Goal: Task Accomplishment & Management: Manage account settings

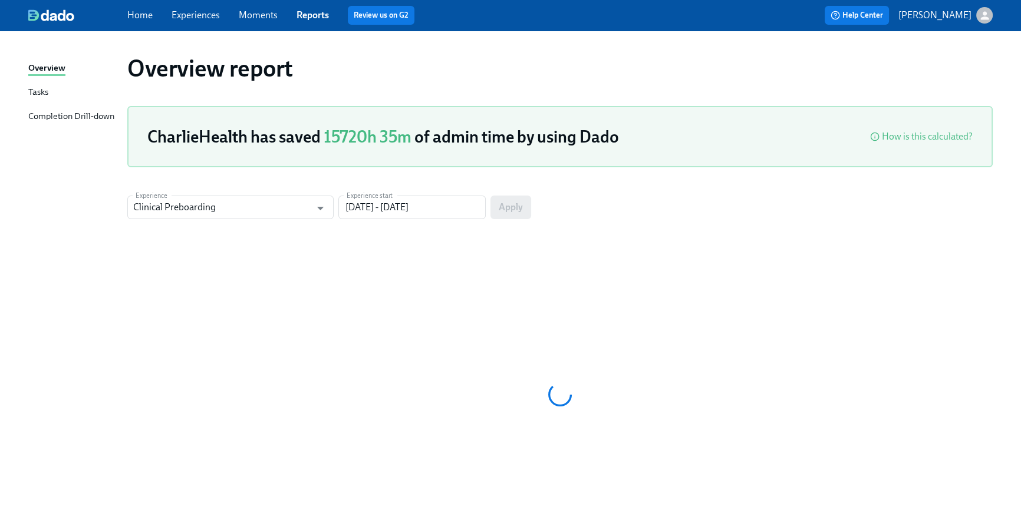
click at [143, 17] on link "Home" at bounding box center [139, 14] width 25 height 11
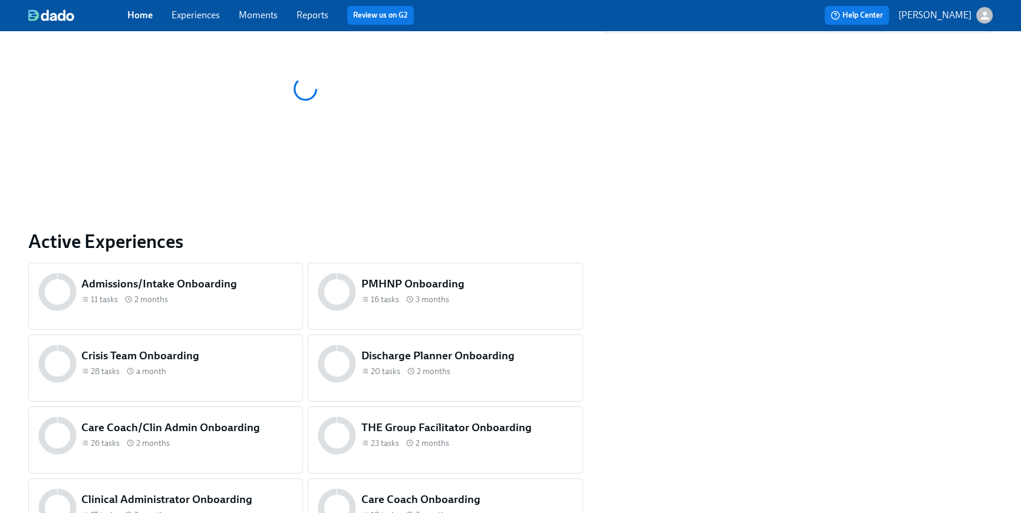
scroll to position [421, 0]
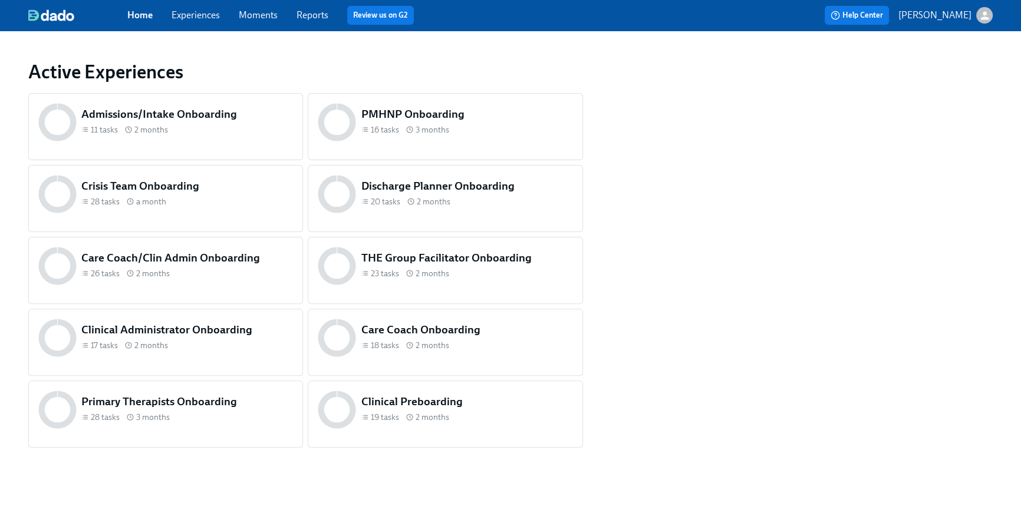
click at [457, 421] on div "19 tasks 2 months" at bounding box center [467, 417] width 212 height 11
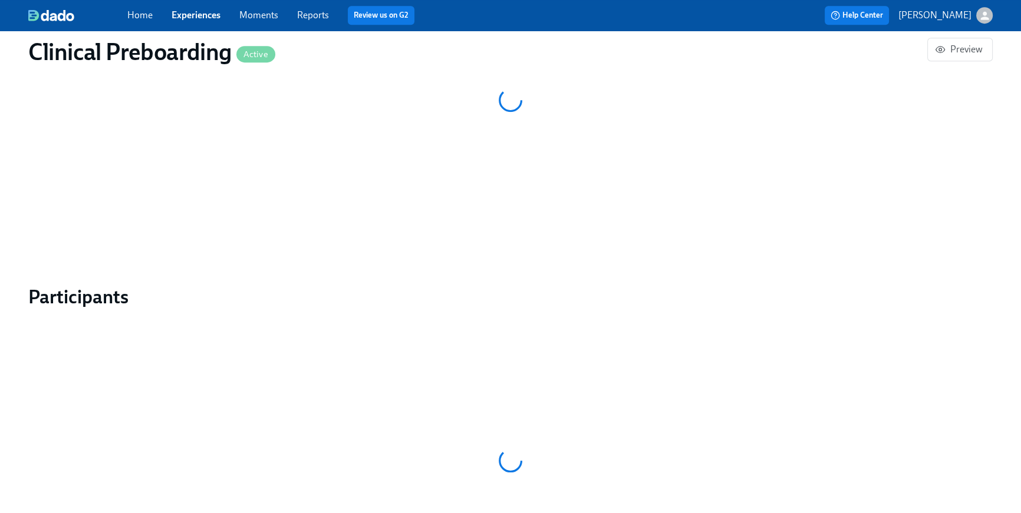
scroll to position [970, 0]
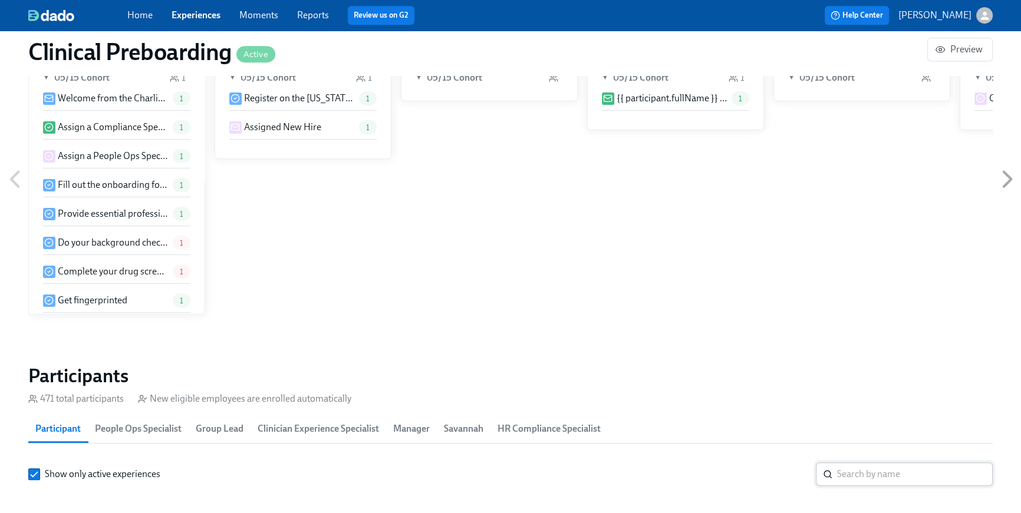
click at [898, 463] on input "search" at bounding box center [915, 475] width 156 height 24
click at [884, 463] on input "search" at bounding box center [915, 475] width 156 height 24
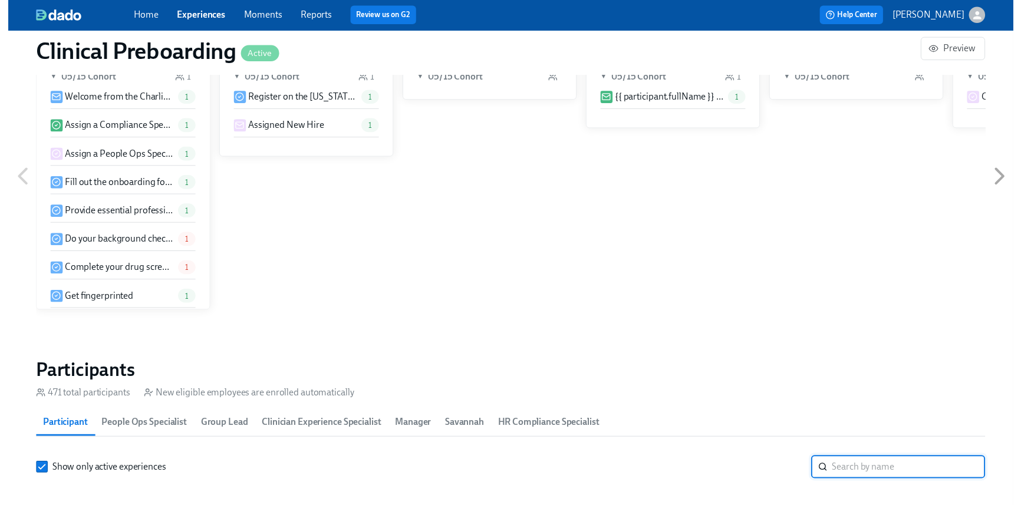
scroll to position [1051, 0]
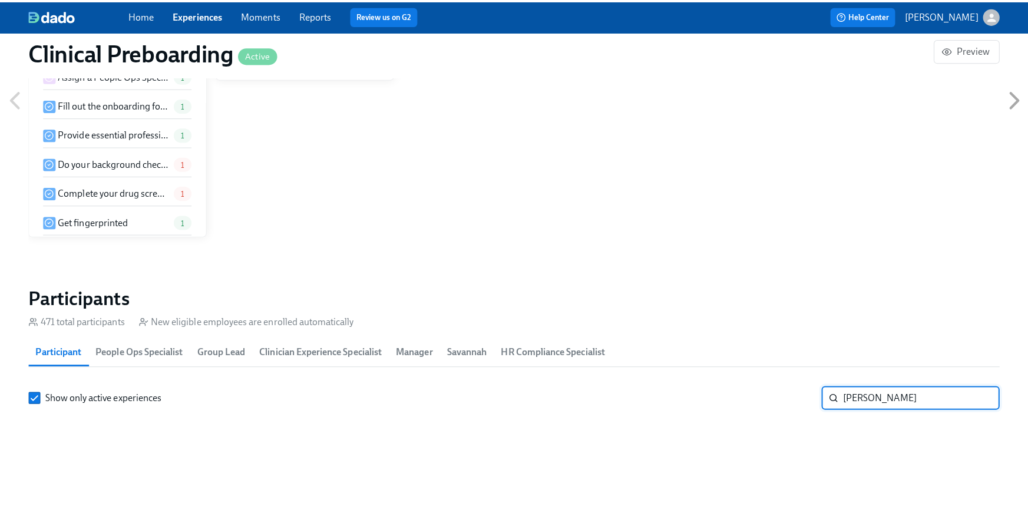
scroll to position [0, 14518]
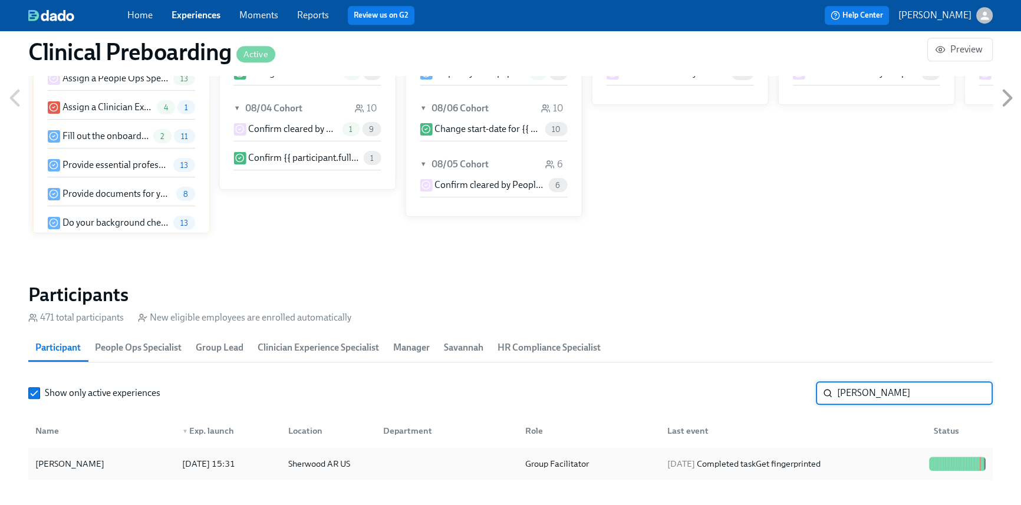
type input "[PERSON_NAME]"
click at [322, 470] on div "Sherwood AR US" at bounding box center [318, 464] width 71 height 14
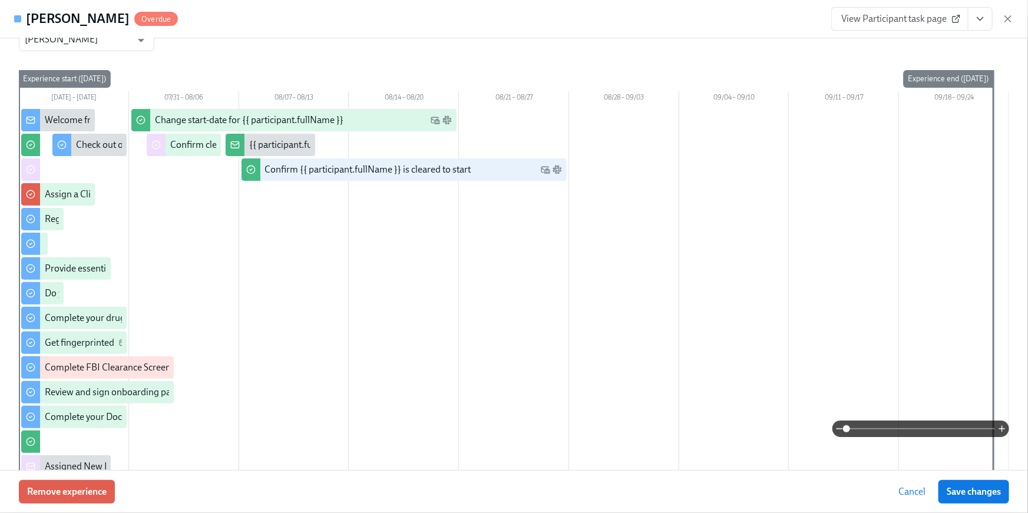
scroll to position [91, 0]
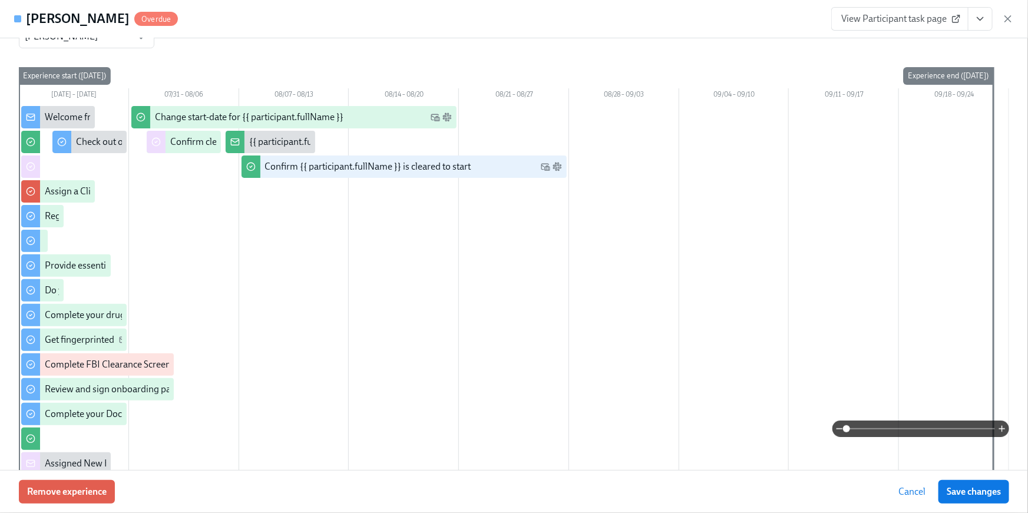
click at [979, 29] on button "View task page" at bounding box center [980, 19] width 25 height 24
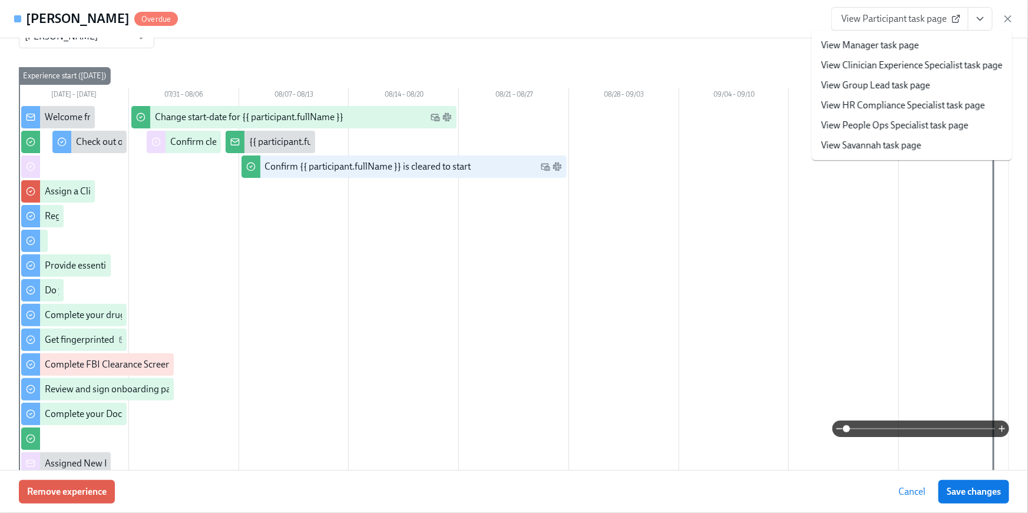
click at [945, 103] on link "View HR Compliance Specialist task page" at bounding box center [903, 105] width 164 height 13
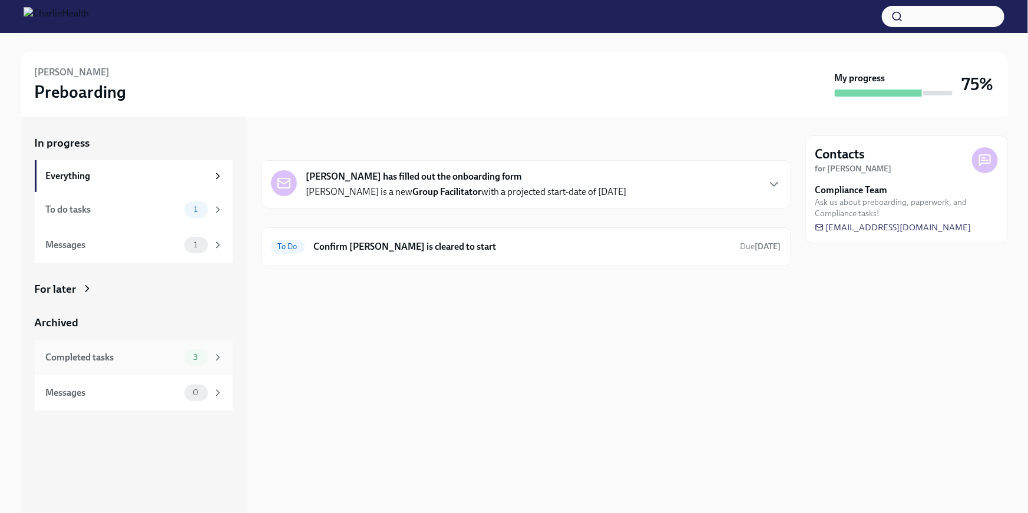
click at [179, 359] on div "Completed tasks" at bounding box center [113, 357] width 134 height 13
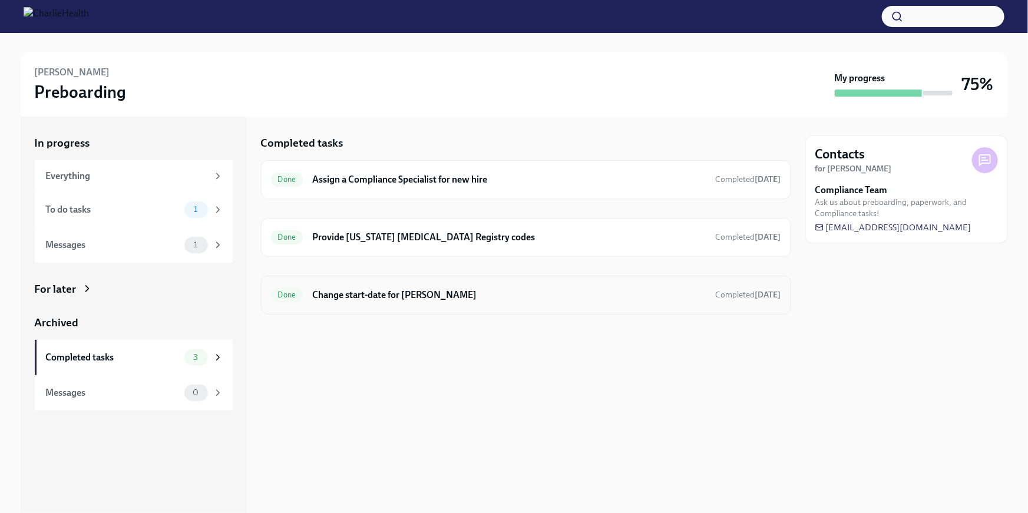
click at [416, 306] on div "Done Change start-date for [PERSON_NAME] Completed [DATE]" at bounding box center [526, 295] width 530 height 39
click at [375, 293] on h6 "Change start-date for [PERSON_NAME]" at bounding box center [509, 295] width 394 height 13
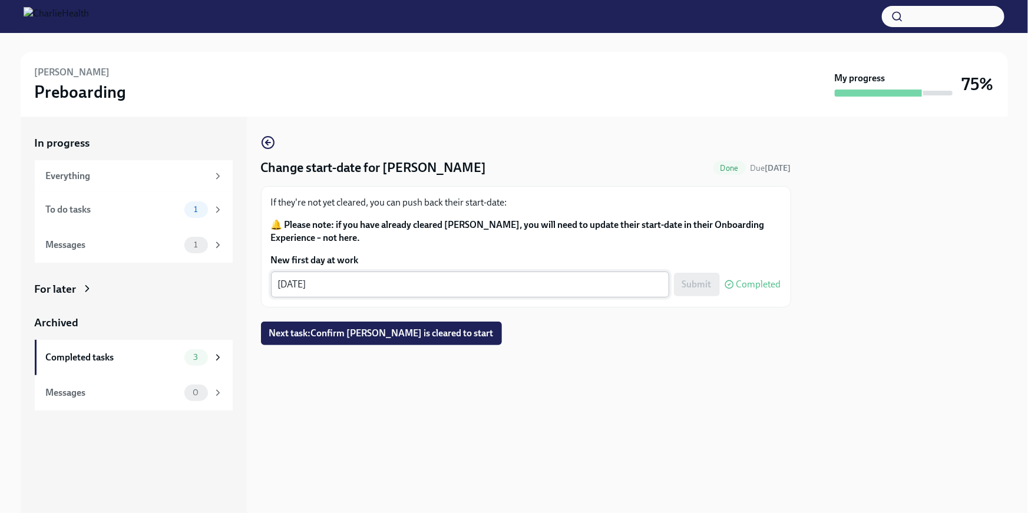
click at [302, 284] on textarea "08/12/2025" at bounding box center [470, 285] width 384 height 14
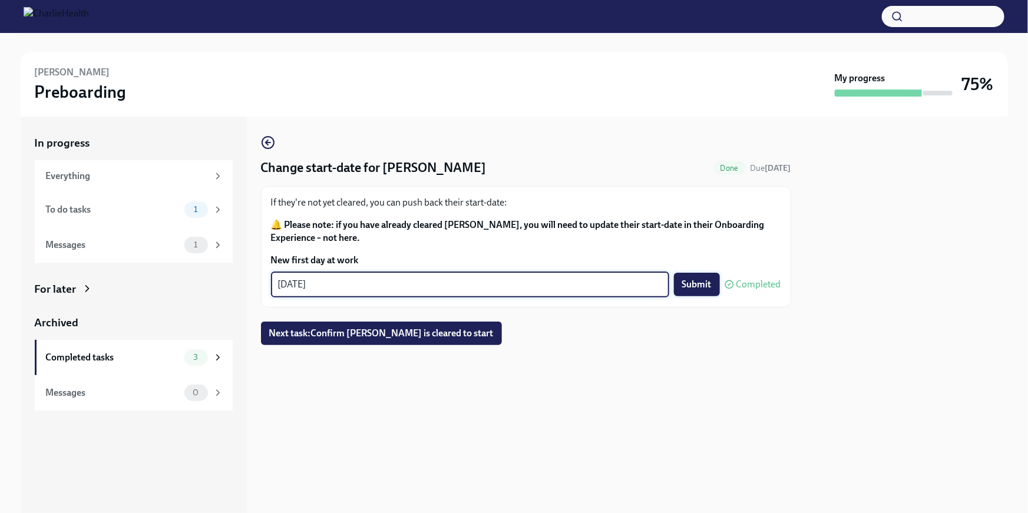
type textarea "08/18/2025"
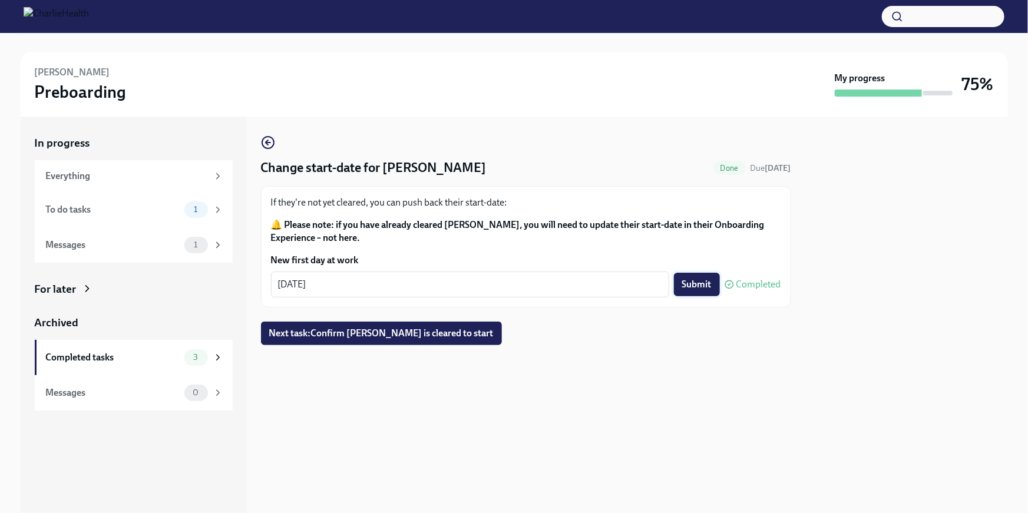
click at [692, 287] on span "Submit" at bounding box center [696, 285] width 29 height 12
